Goal: Navigation & Orientation: Find specific page/section

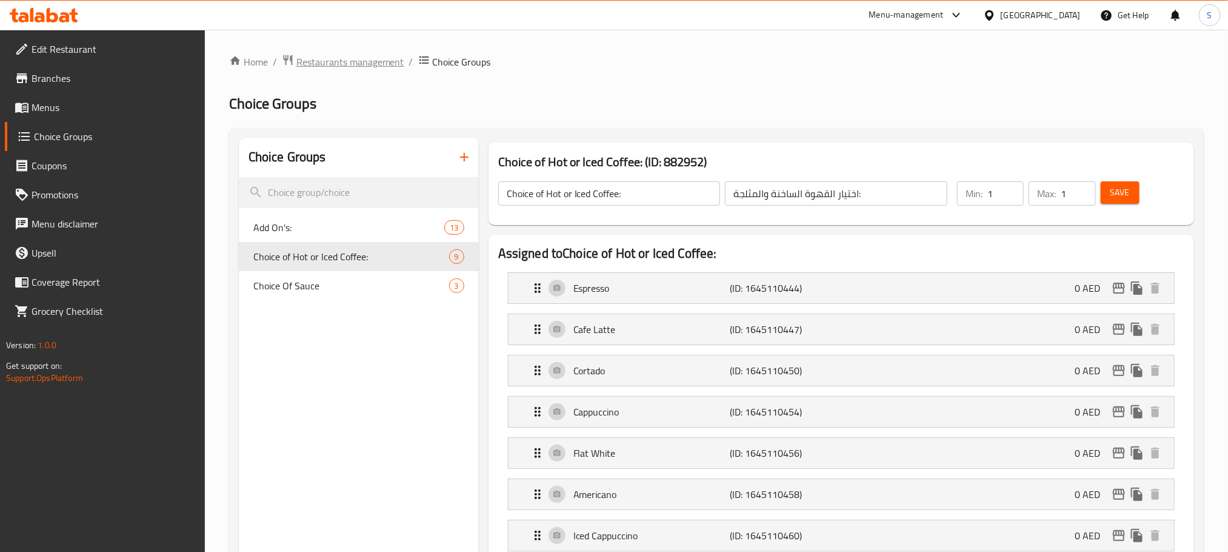
click at [355, 59] on span "Restaurants management" at bounding box center [350, 62] width 108 height 15
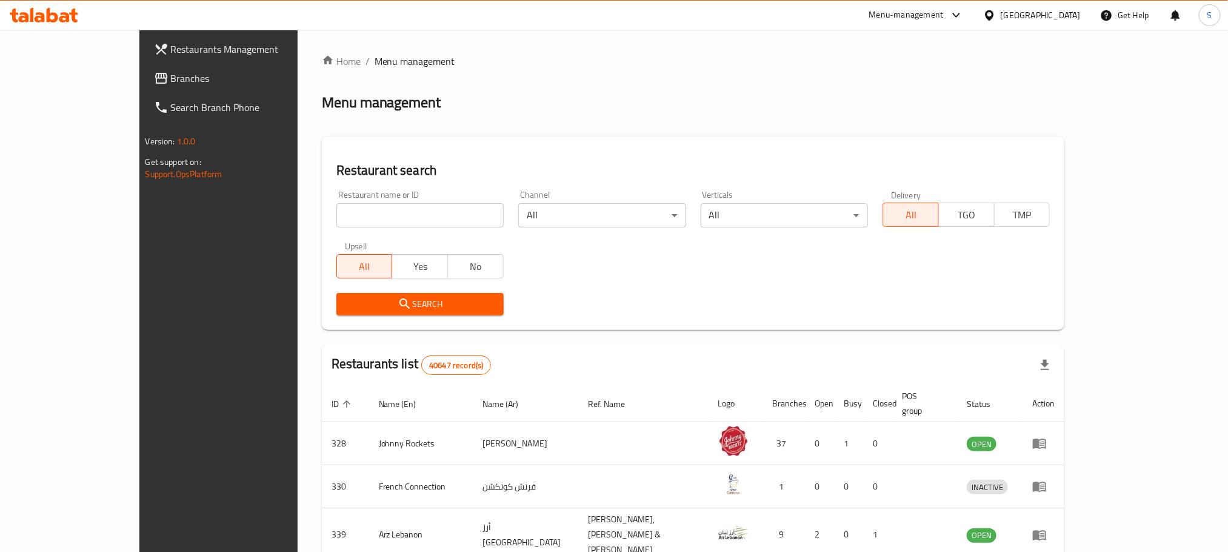
click at [1044, 15] on div "[GEOGRAPHIC_DATA]" at bounding box center [1041, 14] width 80 height 13
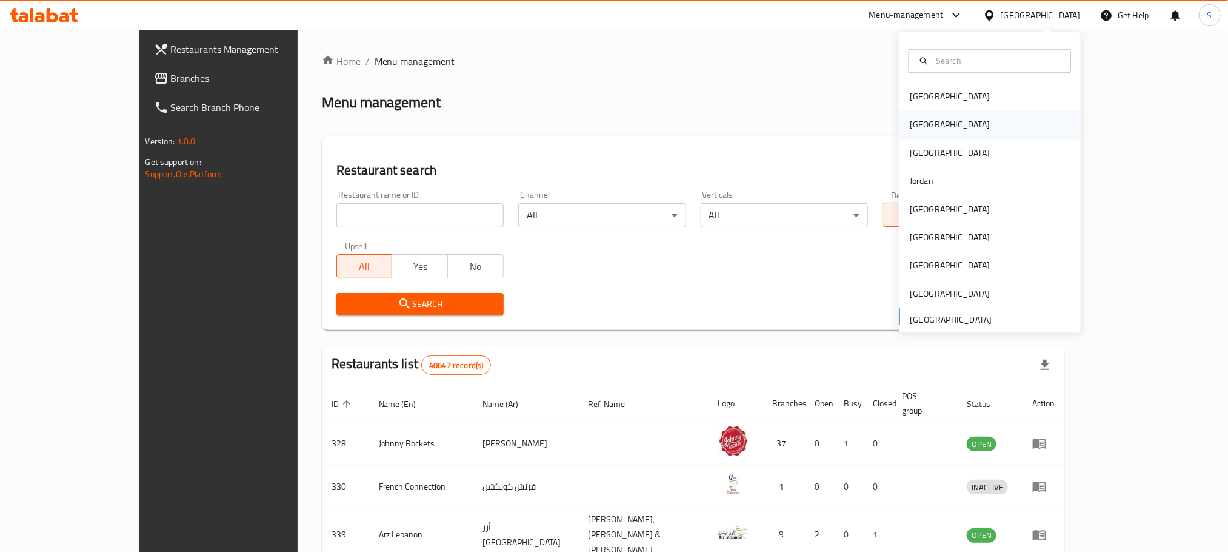
click at [910, 116] on div "[GEOGRAPHIC_DATA]" at bounding box center [949, 125] width 99 height 28
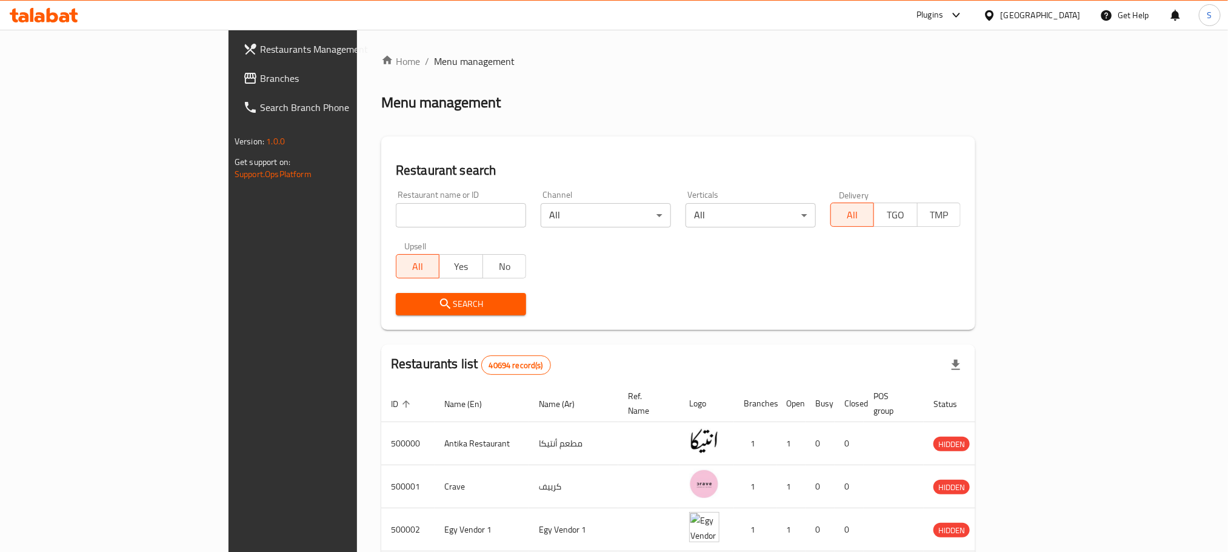
click at [260, 77] on span "Branches" at bounding box center [342, 78] width 164 height 15
click at [964, 15] on icon at bounding box center [956, 15] width 15 height 15
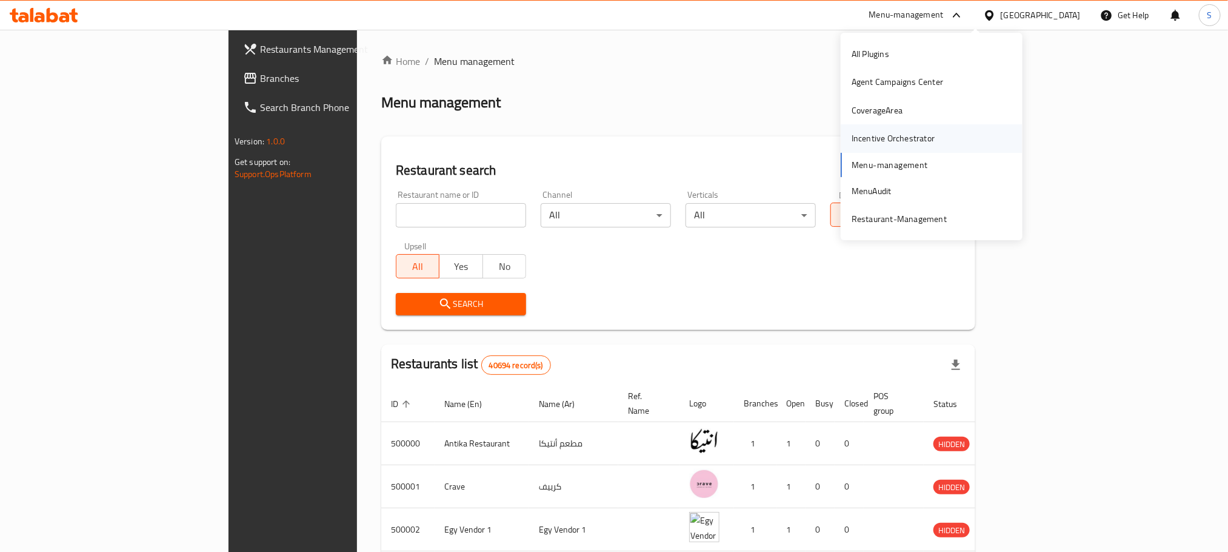
click at [921, 132] on div "Incentive Orchestrator" at bounding box center [893, 138] width 83 height 13
